Goal: Use online tool/utility: Utilize a website feature to perform a specific function

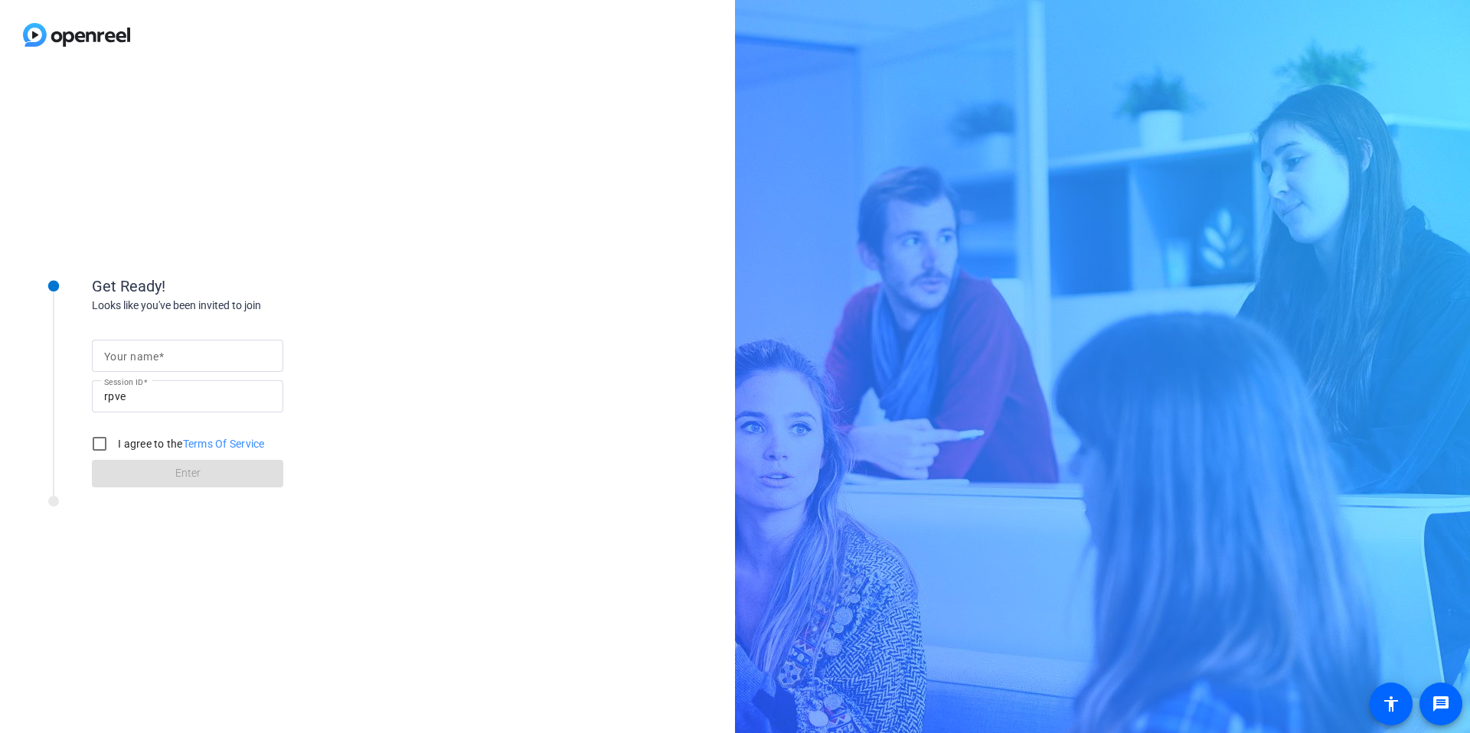
click at [171, 357] on input "Your name" at bounding box center [187, 356] width 167 height 18
type input "[PERSON_NAME]"
click at [98, 439] on input "I agree to the Terms Of Service" at bounding box center [99, 444] width 31 height 31
checkbox input "true"
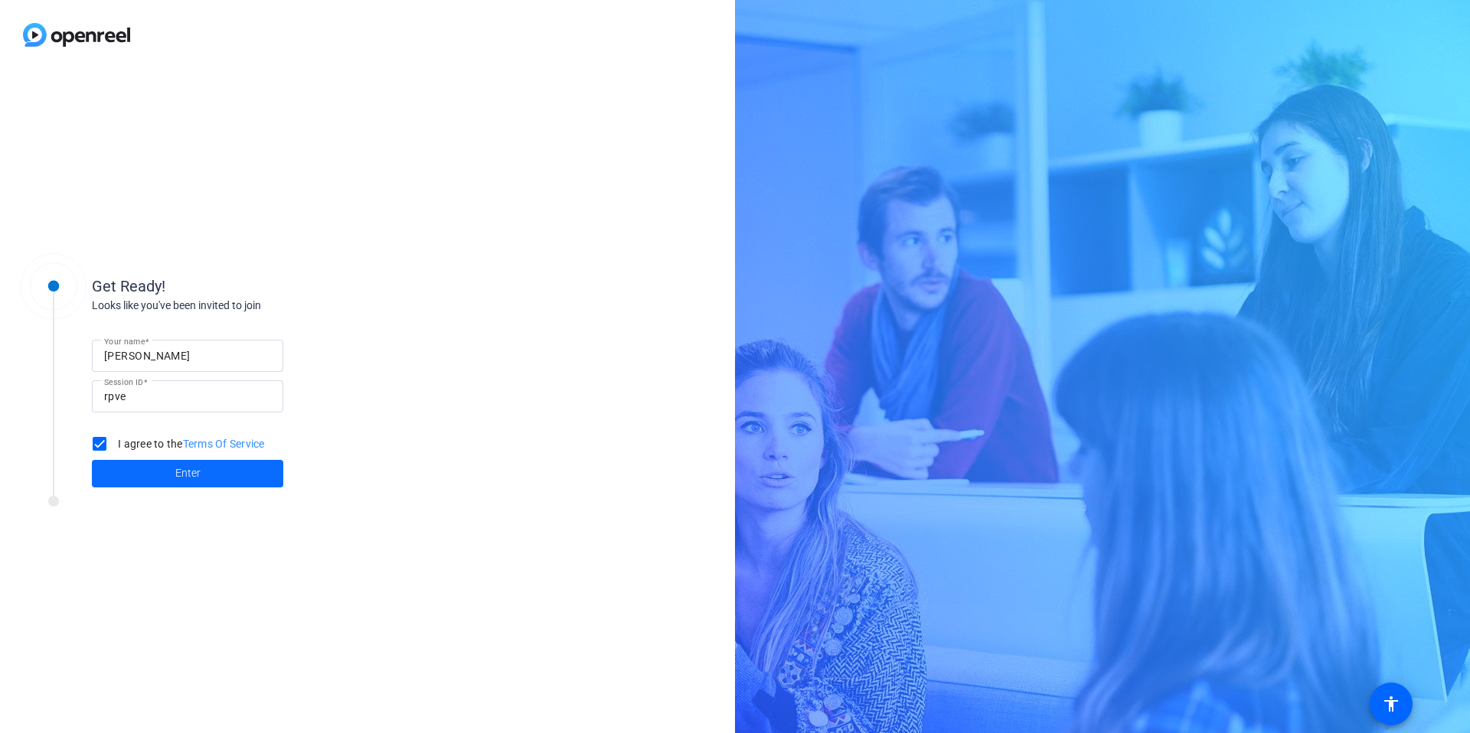
click at [129, 472] on span at bounding box center [187, 474] width 191 height 37
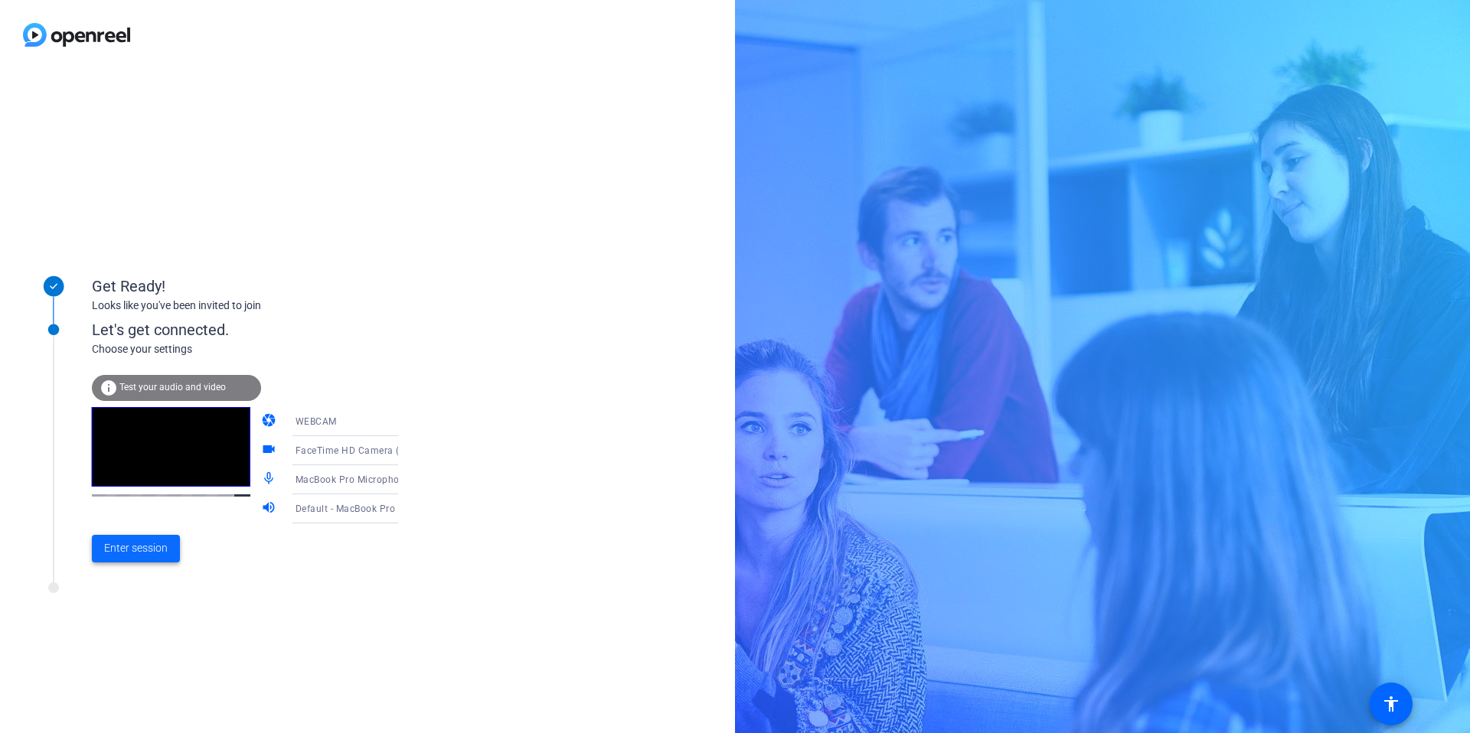
click at [146, 541] on span "Enter session" at bounding box center [136, 548] width 64 height 16
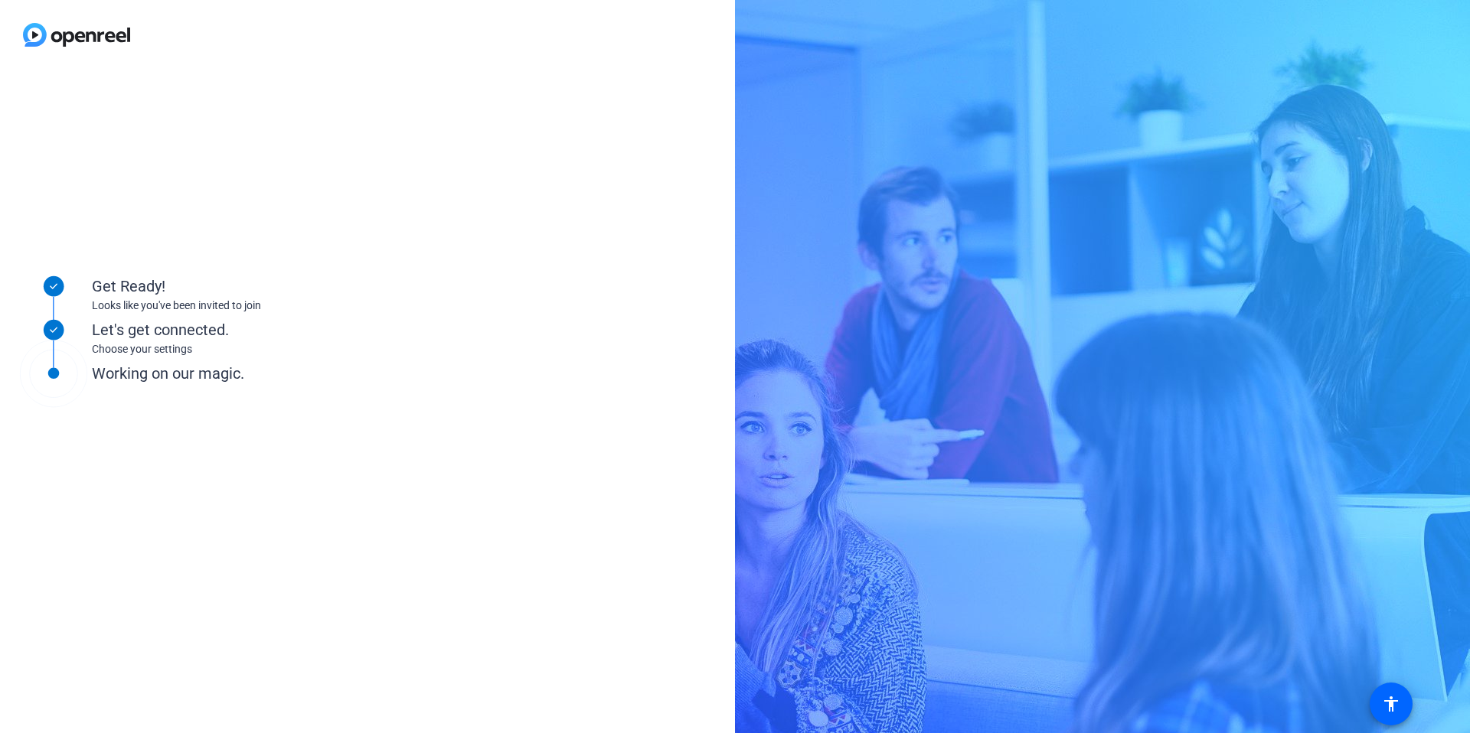
click at [348, 384] on div "Working on our magic." at bounding box center [245, 373] width 306 height 23
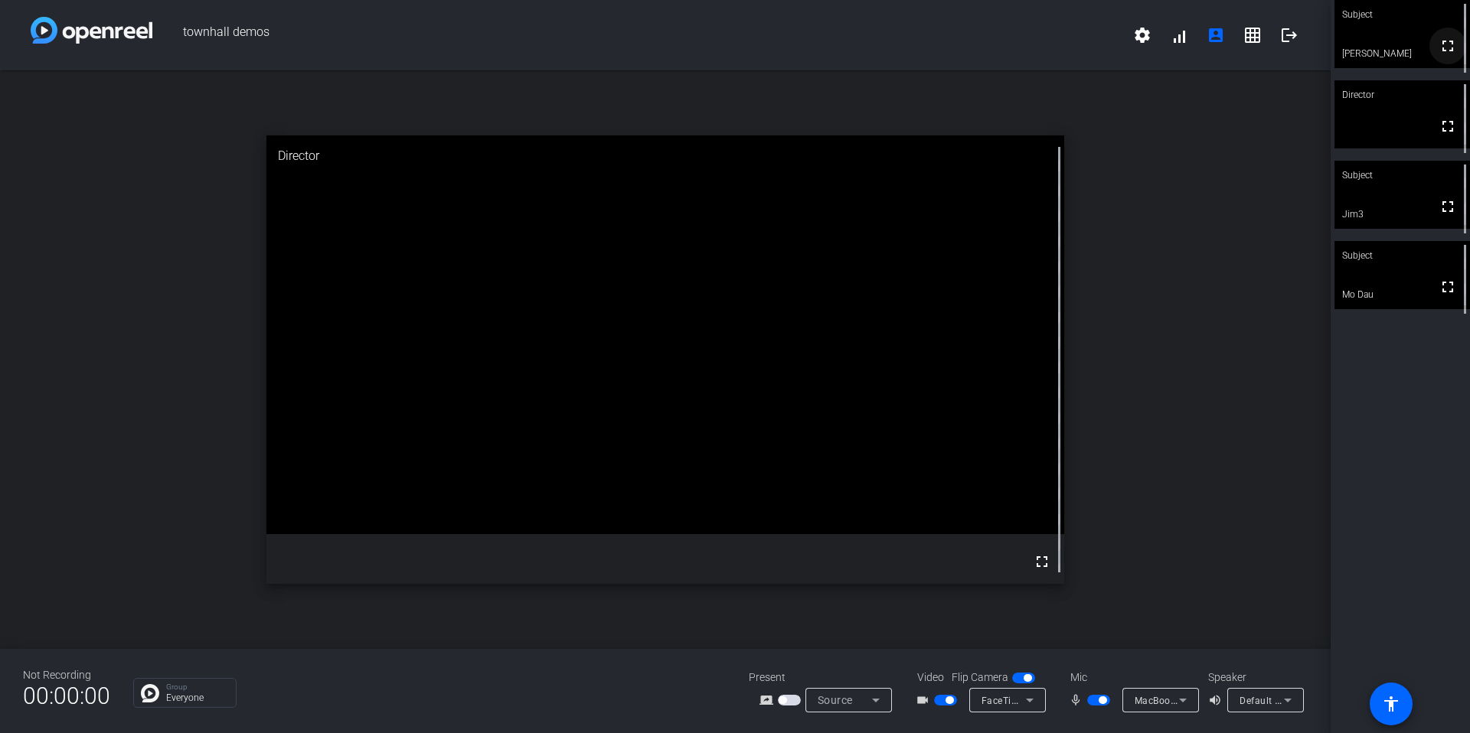
click at [1451, 55] on mat-icon "fullscreen" at bounding box center [1448, 46] width 18 height 18
click at [1358, 64] on video at bounding box center [1402, 34] width 134 height 67
click at [1097, 702] on span "button" at bounding box center [1098, 700] width 23 height 11
click at [945, 707] on mat-slide-toggle at bounding box center [947, 700] width 26 height 16
click at [941, 697] on span "button" at bounding box center [945, 700] width 23 height 11
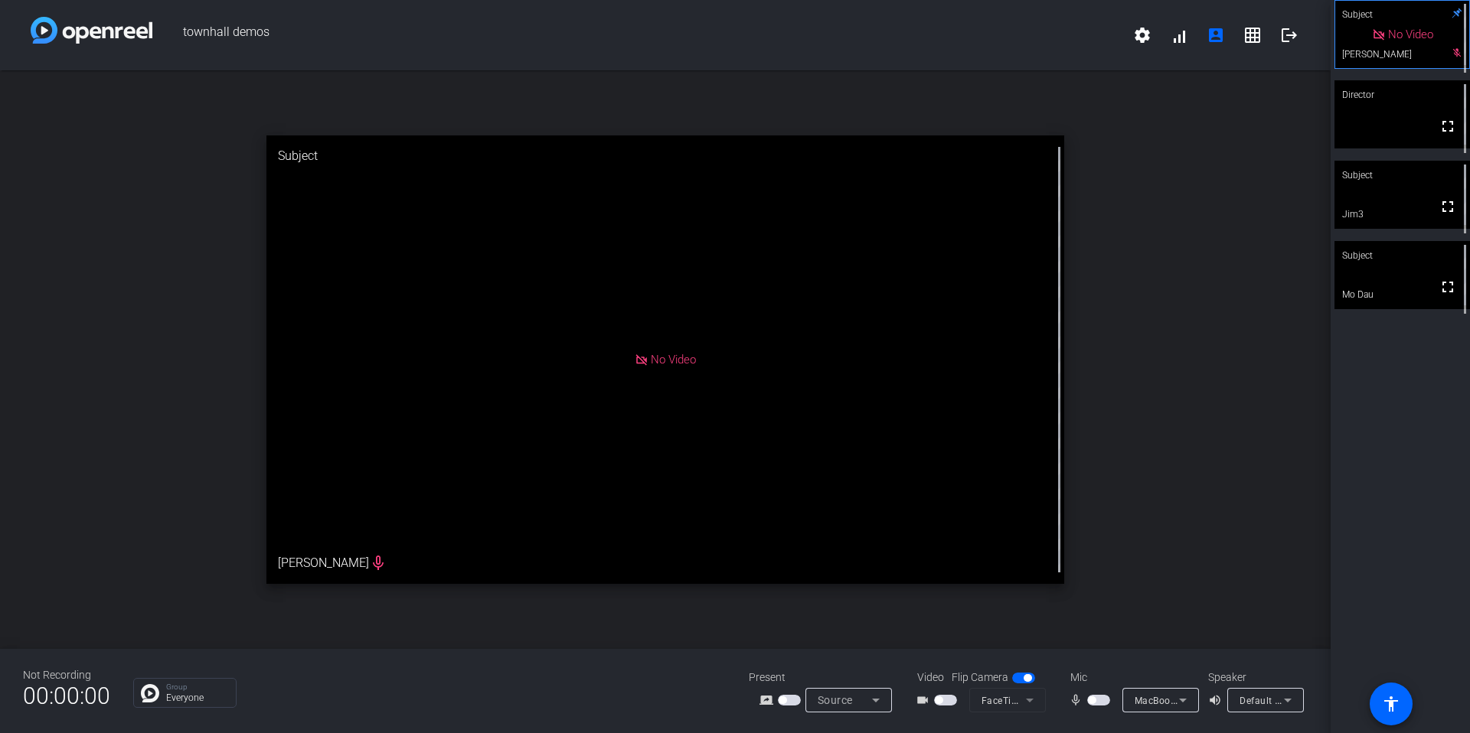
click at [1089, 706] on mat-slide-toggle at bounding box center [1100, 700] width 26 height 16
click at [1091, 702] on span "button" at bounding box center [1092, 701] width 8 height 8
click at [952, 706] on mat-slide-toggle at bounding box center [947, 700] width 26 height 16
click at [948, 703] on span "button" at bounding box center [945, 700] width 23 height 11
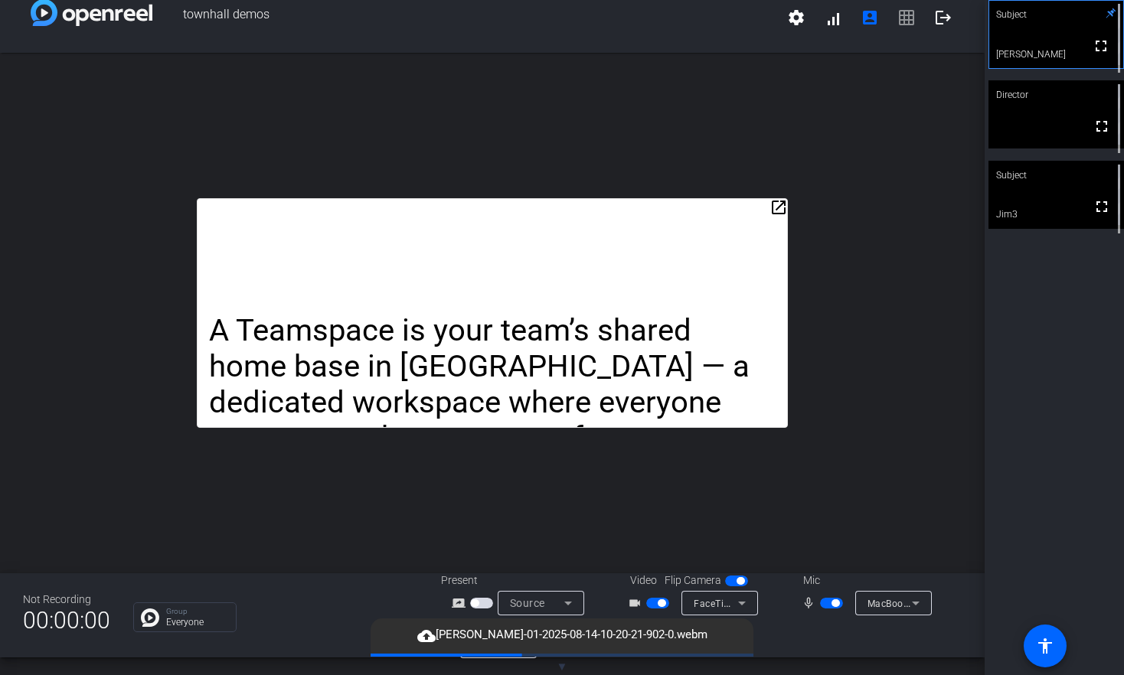
scroll to position [15, 0]
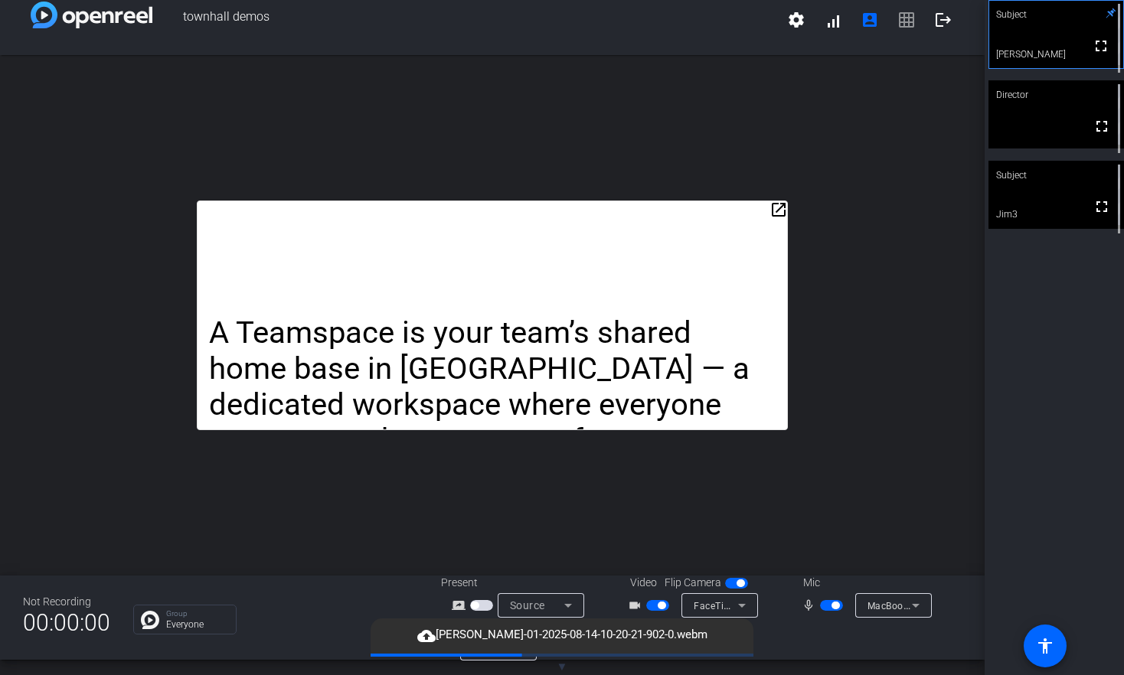
click at [548, 353] on p "A Teamspace is your team’s shared home base in [GEOGRAPHIC_DATA] — a dedicated …" at bounding box center [492, 458] width 567 height 286
click at [540, 356] on p "A Teamspace is your team’s shared home base in [GEOGRAPHIC_DATA] — a dedicated …" at bounding box center [492, 458] width 567 height 286
click at [540, 384] on p "A Teamspace is your team’s shared home base in [GEOGRAPHIC_DATA] — a dedicated …" at bounding box center [492, 458] width 567 height 286
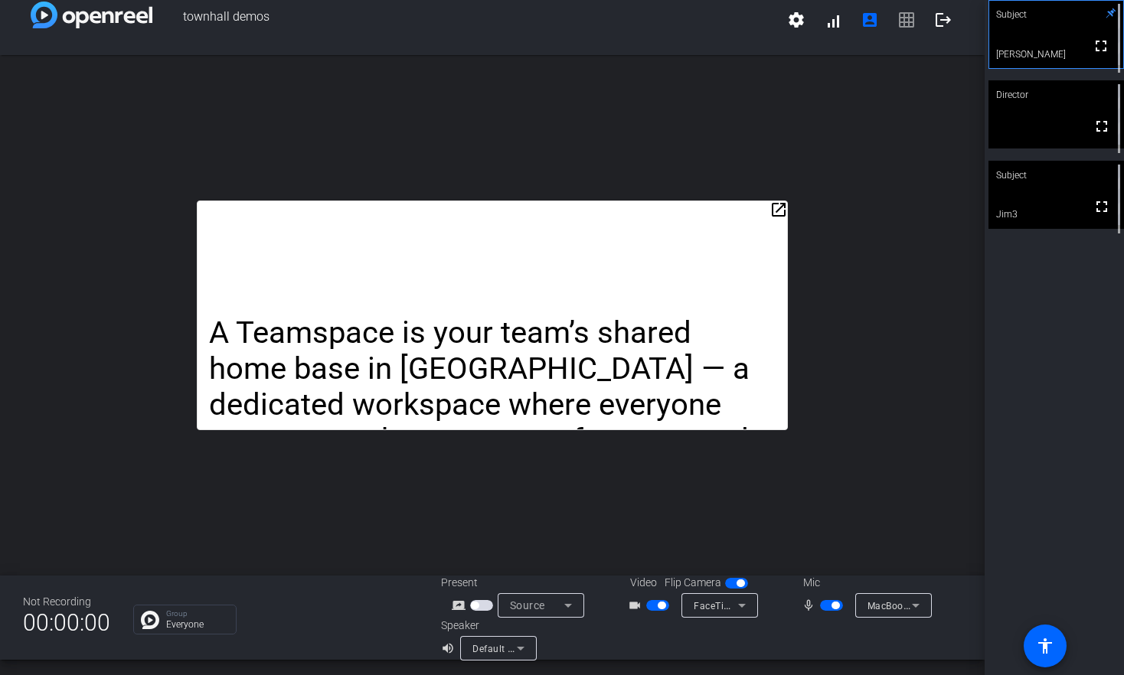
click at [773, 205] on mat-icon "open_in_new" at bounding box center [778, 210] width 18 height 18
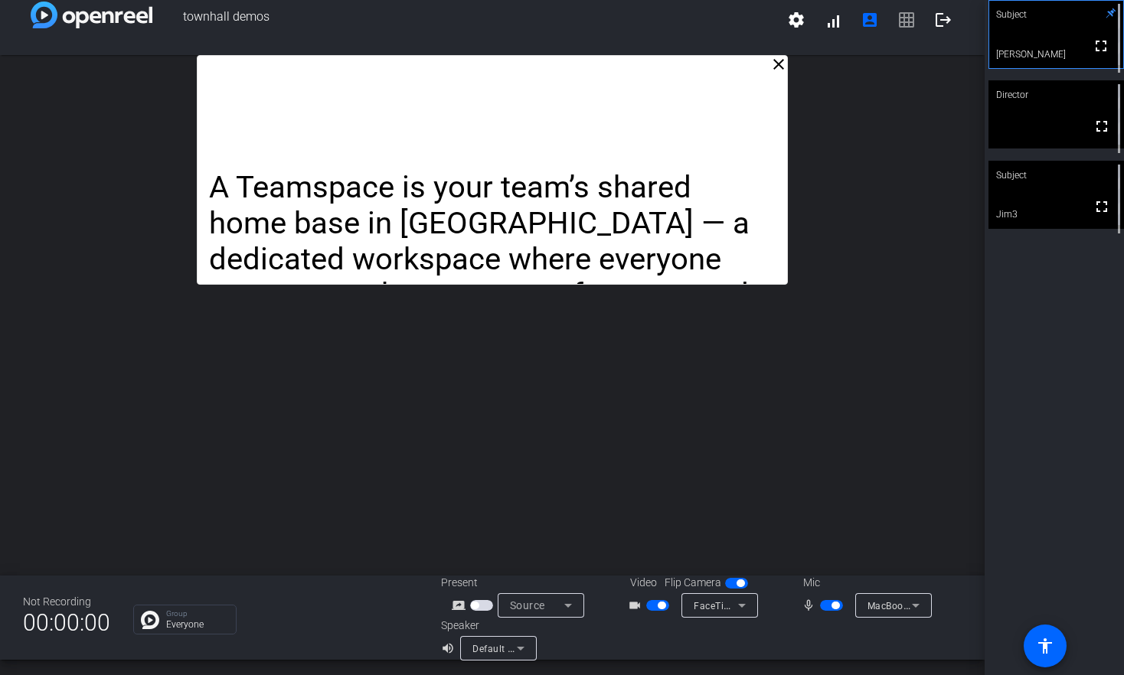
drag, startPoint x: 617, startPoint y: 214, endPoint x: 616, endPoint y: 178, distance: 36.0
click at [616, 178] on p "A Teamspace is your team’s shared home base in [GEOGRAPHIC_DATA] — a dedicated …" at bounding box center [492, 313] width 567 height 286
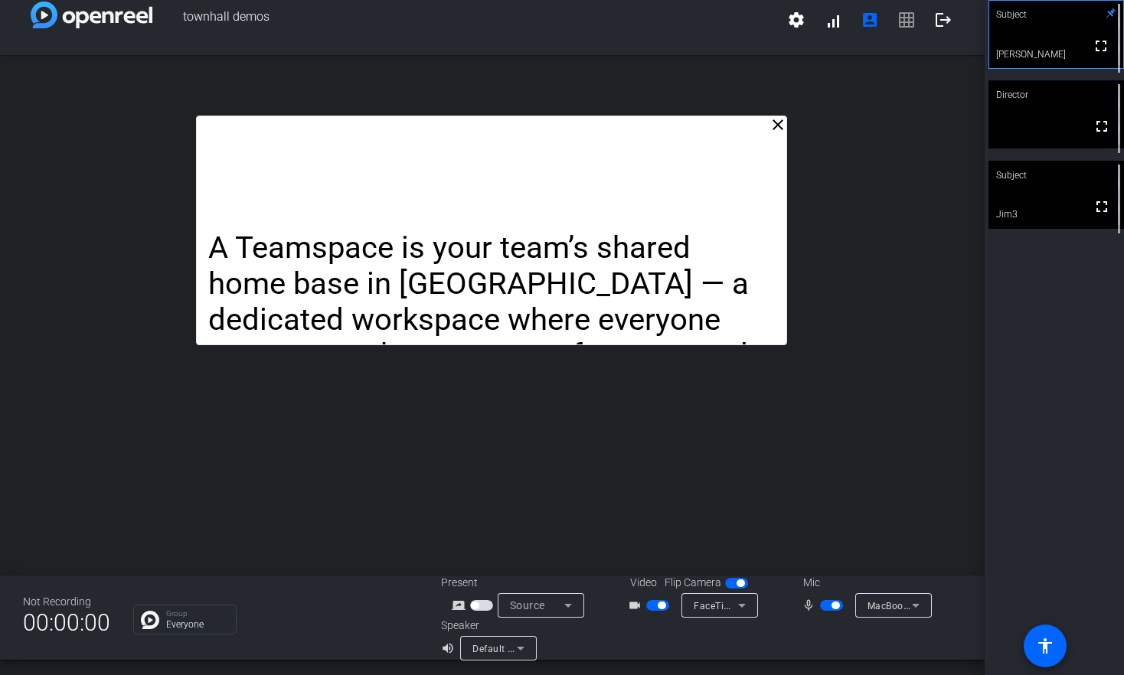
drag, startPoint x: 616, startPoint y: 178, endPoint x: 616, endPoint y: 240, distance: 62.0
click at [616, 240] on p "A Teamspace is your team’s shared home base in [GEOGRAPHIC_DATA] — a dedicated …" at bounding box center [491, 373] width 567 height 286
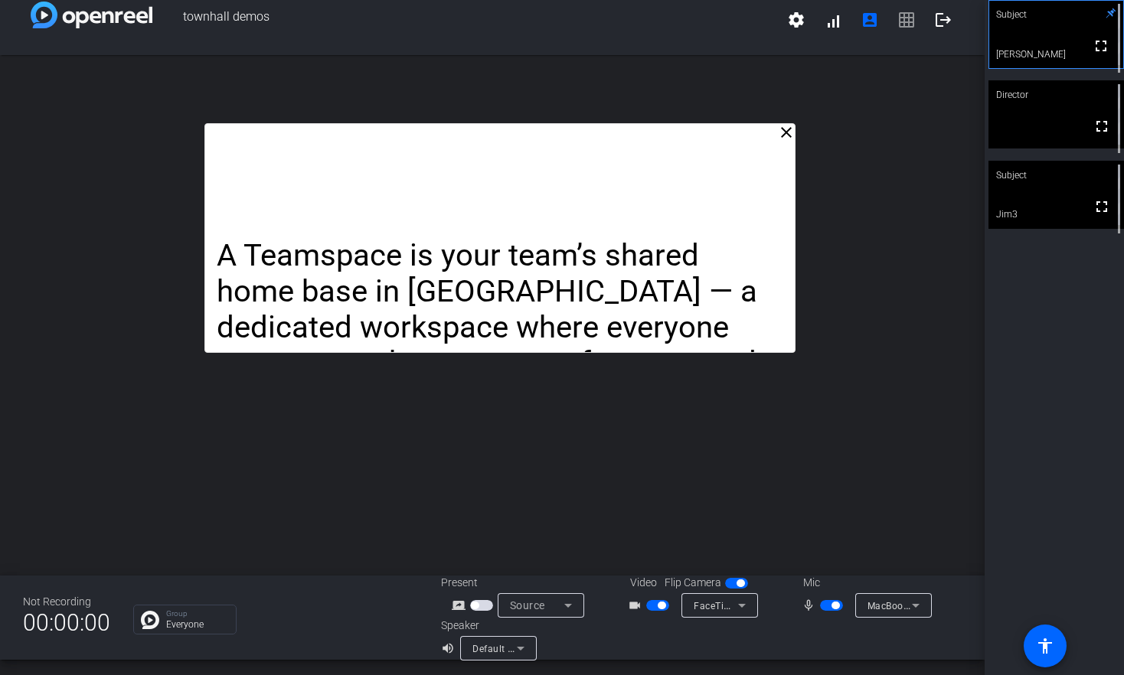
drag, startPoint x: 606, startPoint y: 266, endPoint x: 616, endPoint y: 271, distance: 10.6
click at [616, 271] on p "A Teamspace is your team’s shared home base in [GEOGRAPHIC_DATA] — a dedicated …" at bounding box center [500, 381] width 567 height 286
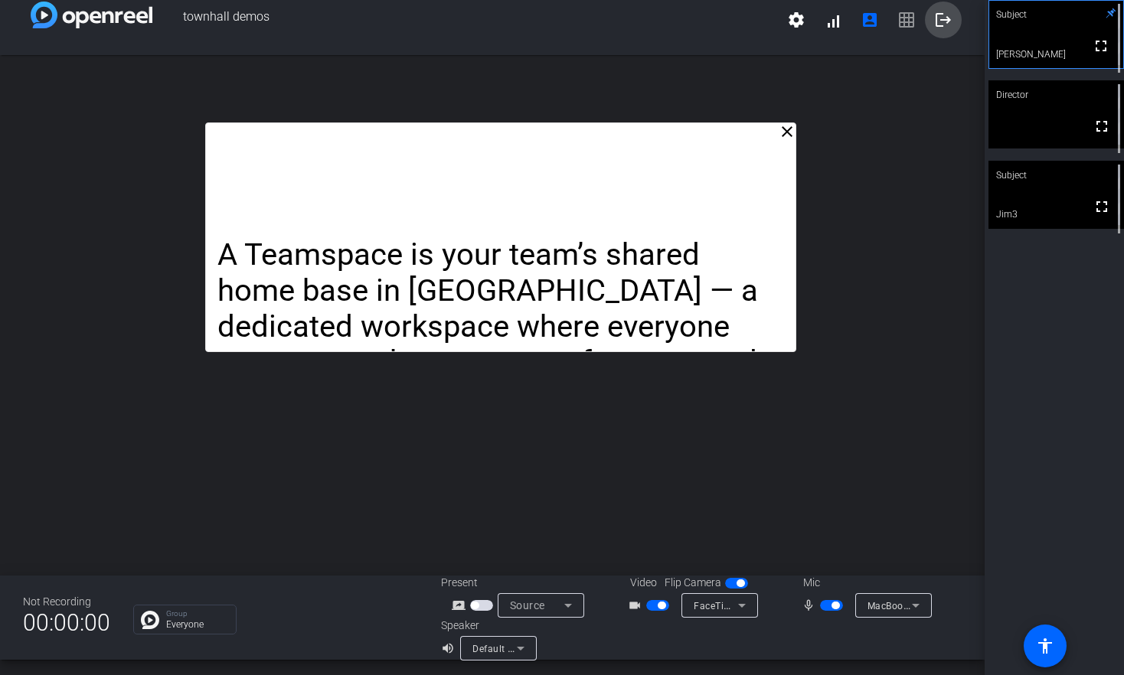
click at [944, 18] on mat-icon "logout" at bounding box center [943, 20] width 18 height 18
